Goal: Information Seeking & Learning: Learn about a topic

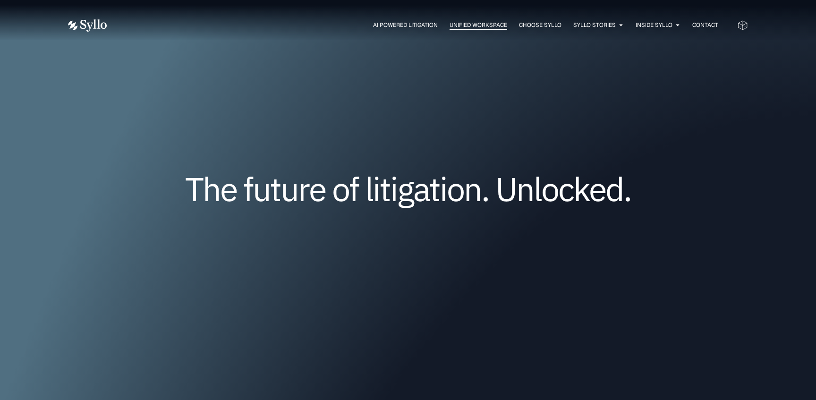
click at [471, 29] on div "Unified Workspace" at bounding box center [479, 25] width 58 height 9
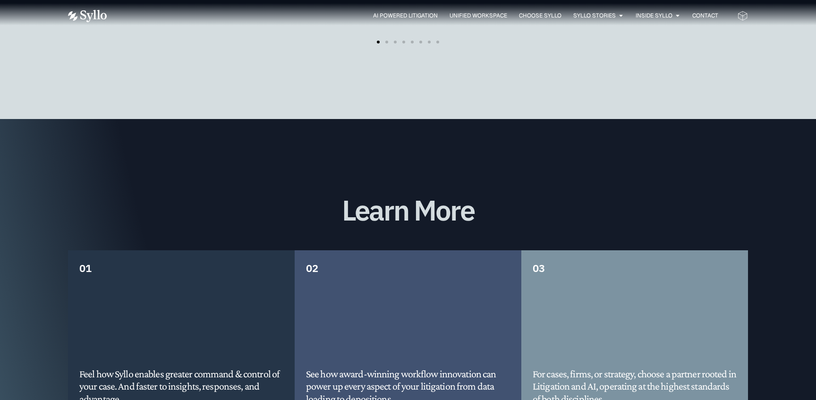
scroll to position [2277, 0]
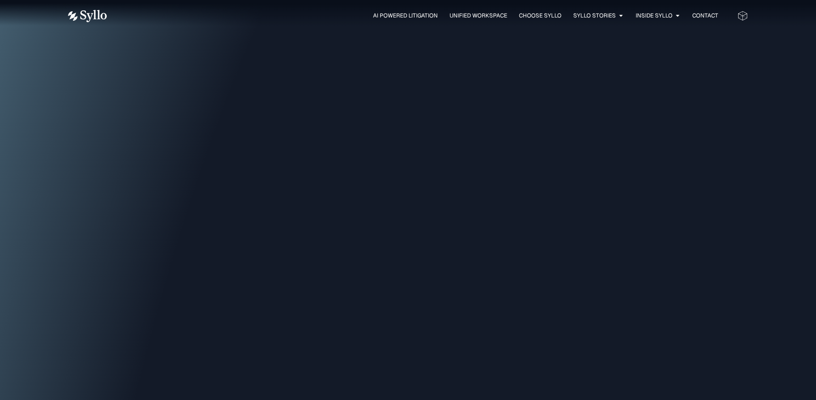
scroll to position [614, 0]
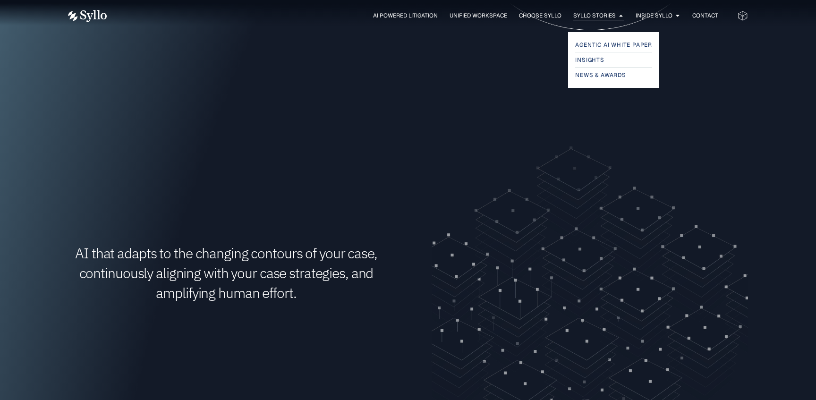
click at [575, 14] on span "Syllo Stories" at bounding box center [594, 15] width 43 height 9
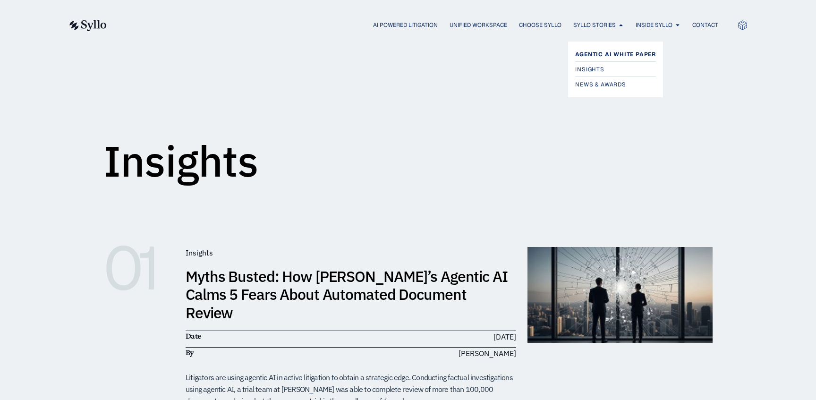
click at [582, 52] on span "Agentic AI White Paper" at bounding box center [615, 54] width 81 height 11
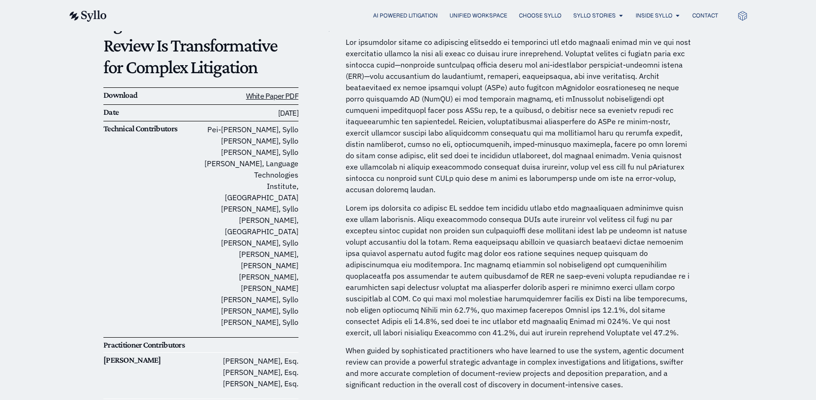
scroll to position [131, 0]
